Goal: Task Accomplishment & Management: Manage account settings

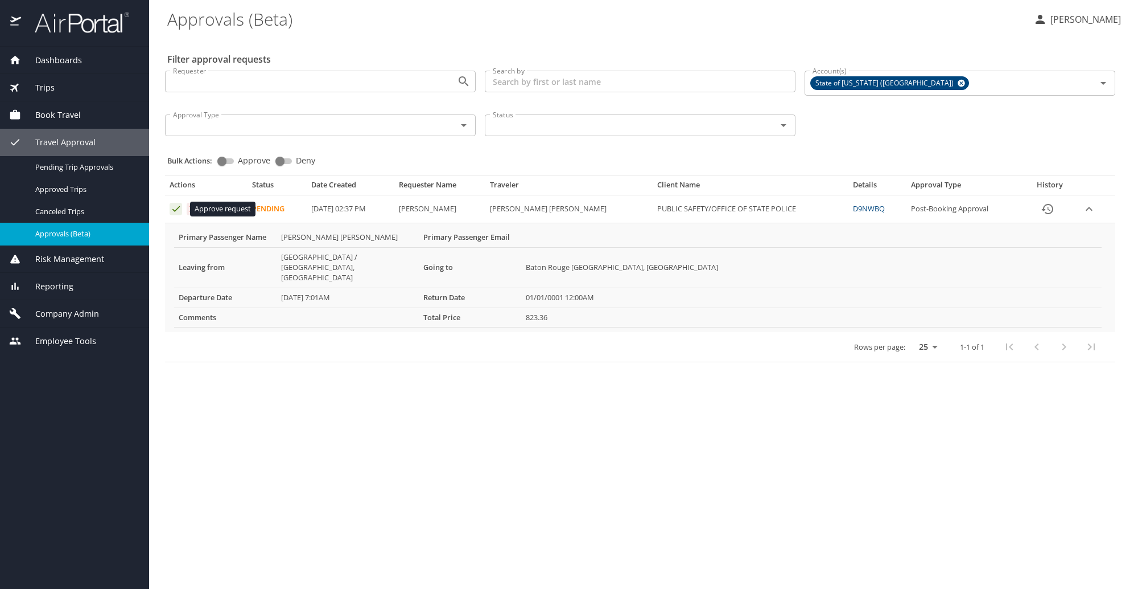
click at [175, 211] on icon "Approval table" at bounding box center [175, 209] width 7 height 6
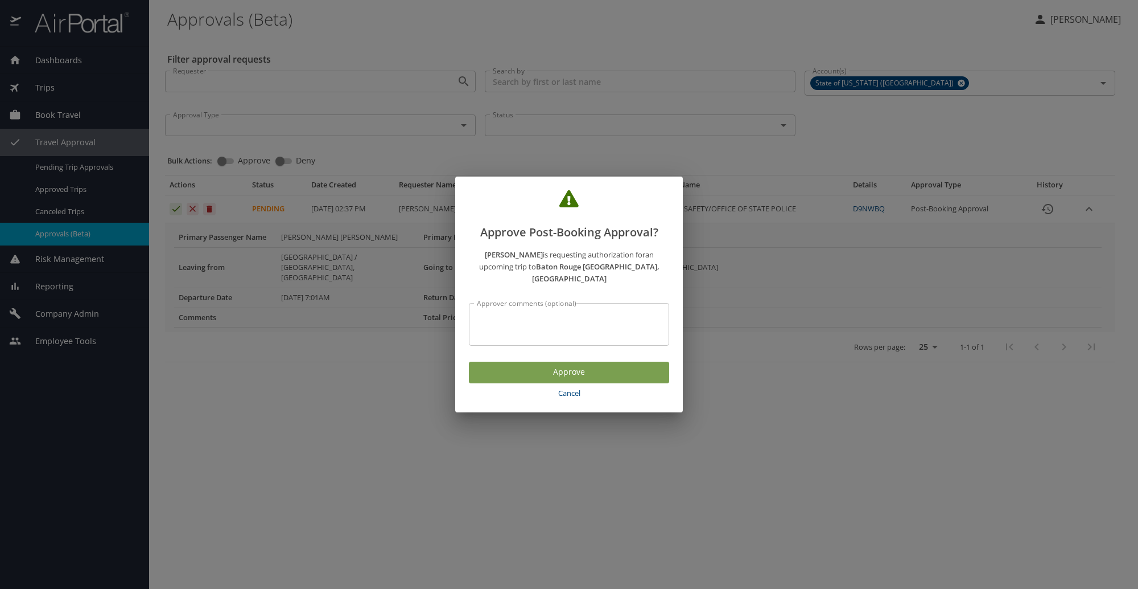
click at [537, 365] on span "Approve" at bounding box center [569, 372] width 182 height 14
